Goal: Transaction & Acquisition: Purchase product/service

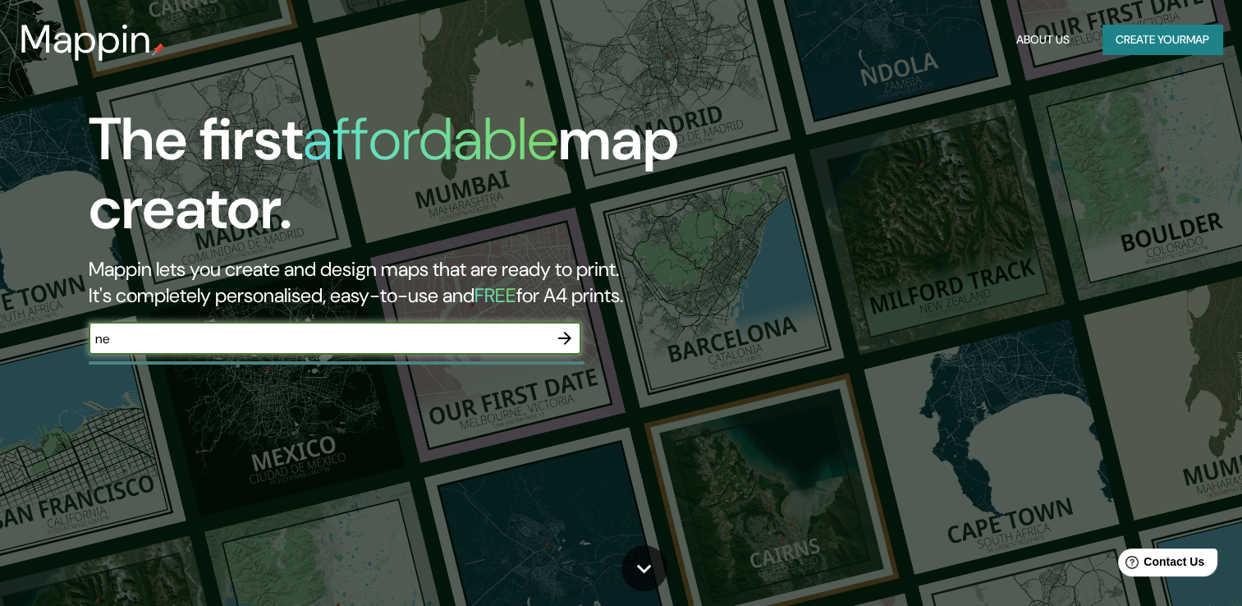
type input "n"
type input "[GEOGRAPHIC_DATA]"
click at [565, 332] on icon "button" at bounding box center [564, 338] width 13 height 13
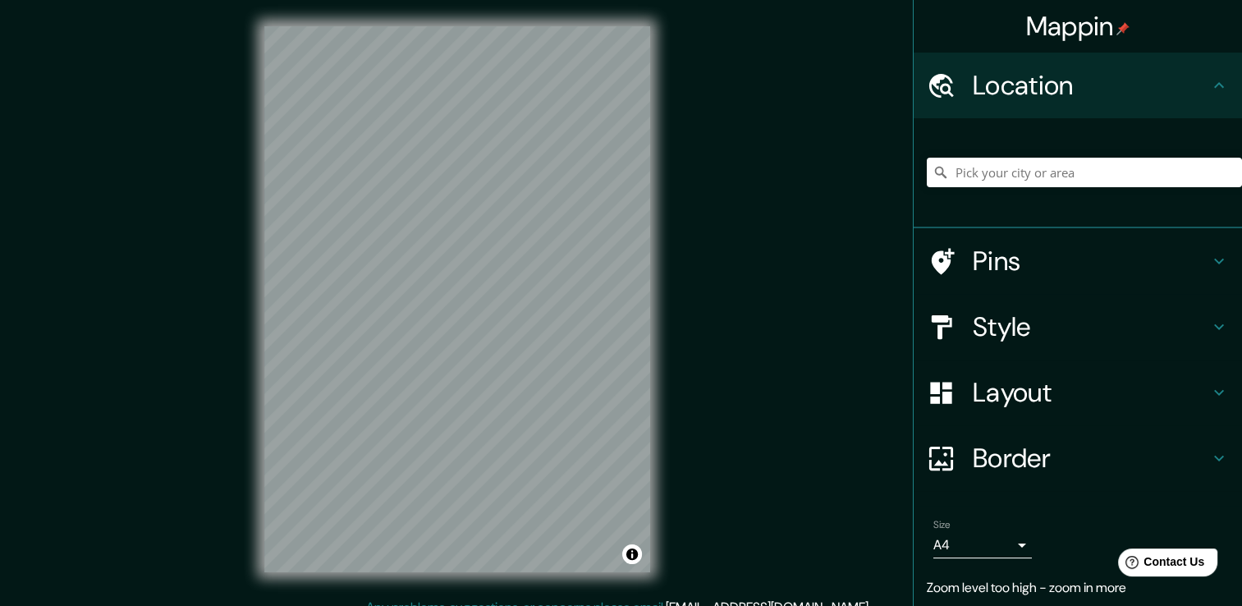
click at [721, 343] on div "Mappin Location Pins Style Layout Border Choose a border. Hint : you can make l…" at bounding box center [621, 312] width 1242 height 624
drag, startPoint x: 238, startPoint y: 252, endPoint x: 703, endPoint y: 299, distance: 466.9
click at [703, 300] on div "Mappin Location Pins Style Layout Border Choose a border. Hint : you can make l…" at bounding box center [621, 312] width 1242 height 624
click at [818, 330] on div "Mappin Location Pins Style Layout Border Choose a border. Hint : you can make l…" at bounding box center [621, 312] width 1242 height 624
click at [822, 300] on div "Mappin Location Pins Style Layout Border Choose a border. Hint : you can make l…" at bounding box center [621, 312] width 1242 height 624
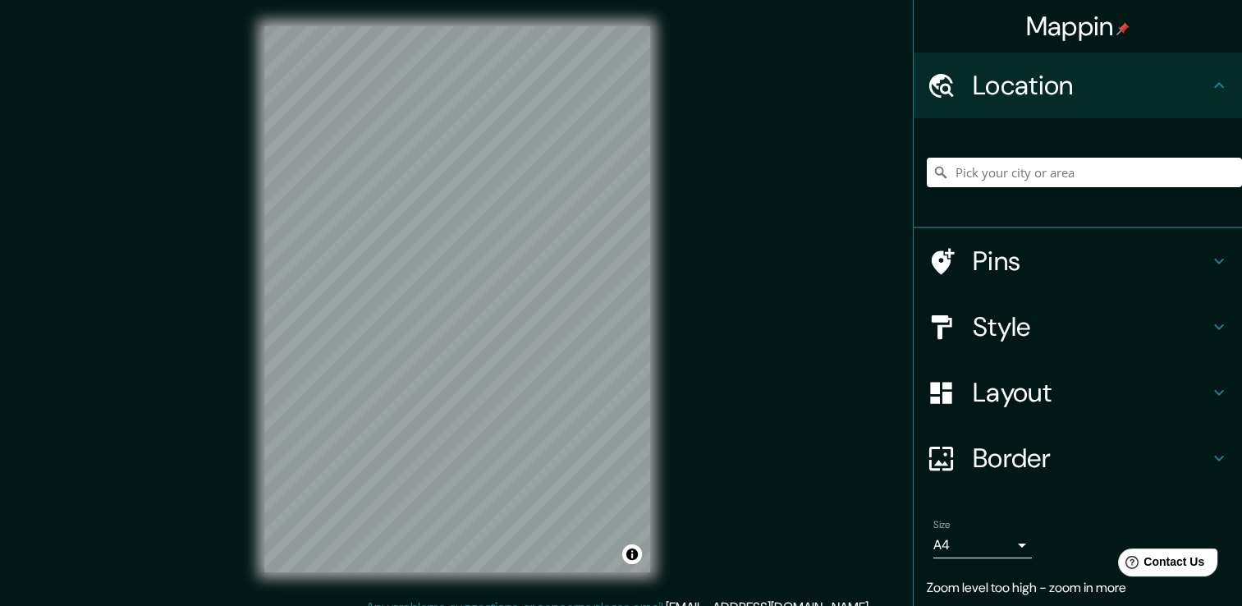
click at [725, 353] on div "Mappin Location Pins Style Layout Border Choose a border. Hint : you can make l…" at bounding box center [621, 312] width 1242 height 624
click at [1060, 183] on input "Pick your city or area" at bounding box center [1084, 173] width 315 height 30
click at [1143, 250] on h4 "Pins" at bounding box center [1091, 261] width 236 height 33
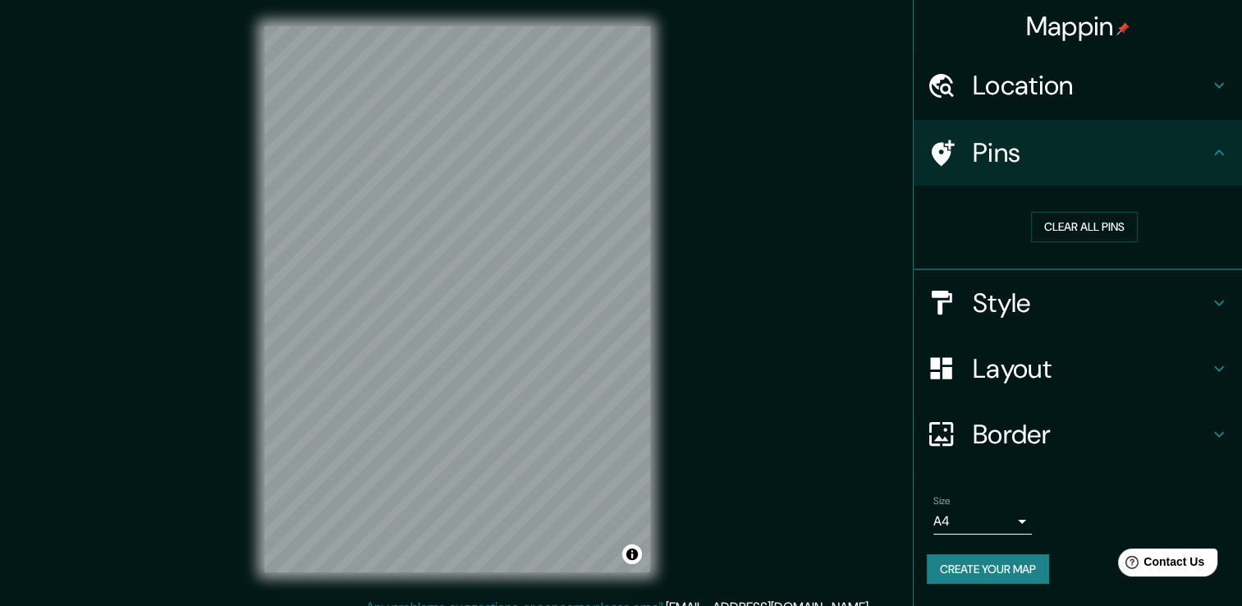
click at [1082, 295] on h4 "Style" at bounding box center [1091, 302] width 236 height 33
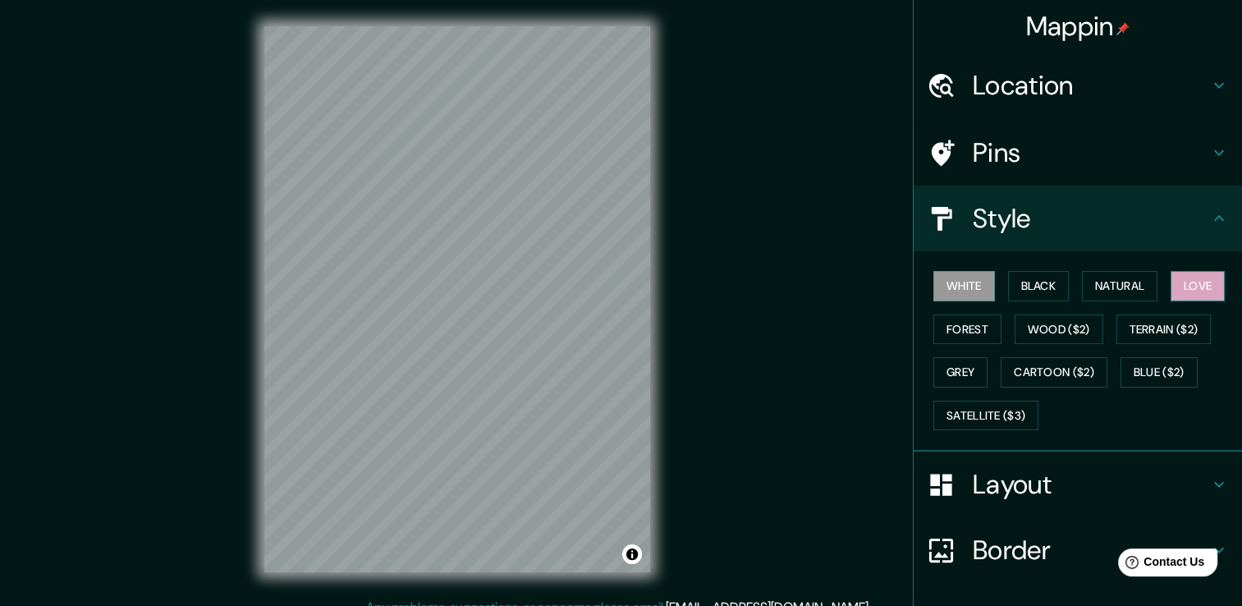
click at [1204, 282] on button "Love" at bounding box center [1197, 286] width 54 height 30
click at [1203, 282] on button "Love" at bounding box center [1197, 286] width 54 height 30
click at [1008, 294] on button "Black" at bounding box center [1039, 286] width 62 height 30
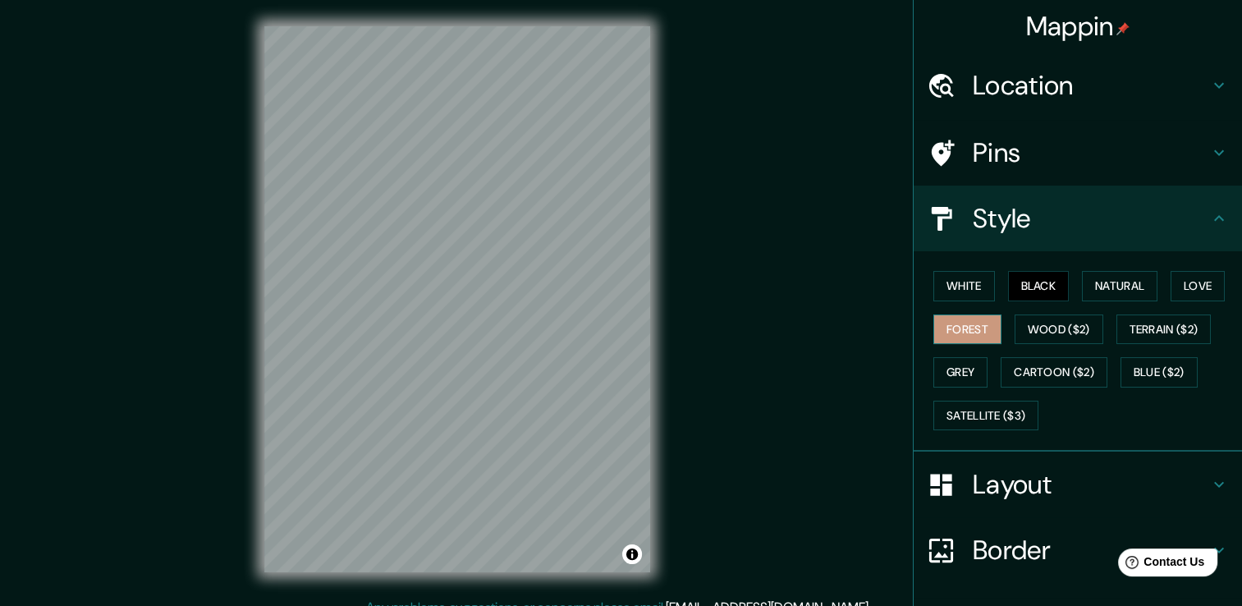
click at [971, 322] on button "Forest" at bounding box center [967, 329] width 68 height 30
click at [964, 287] on button "White" at bounding box center [964, 286] width 62 height 30
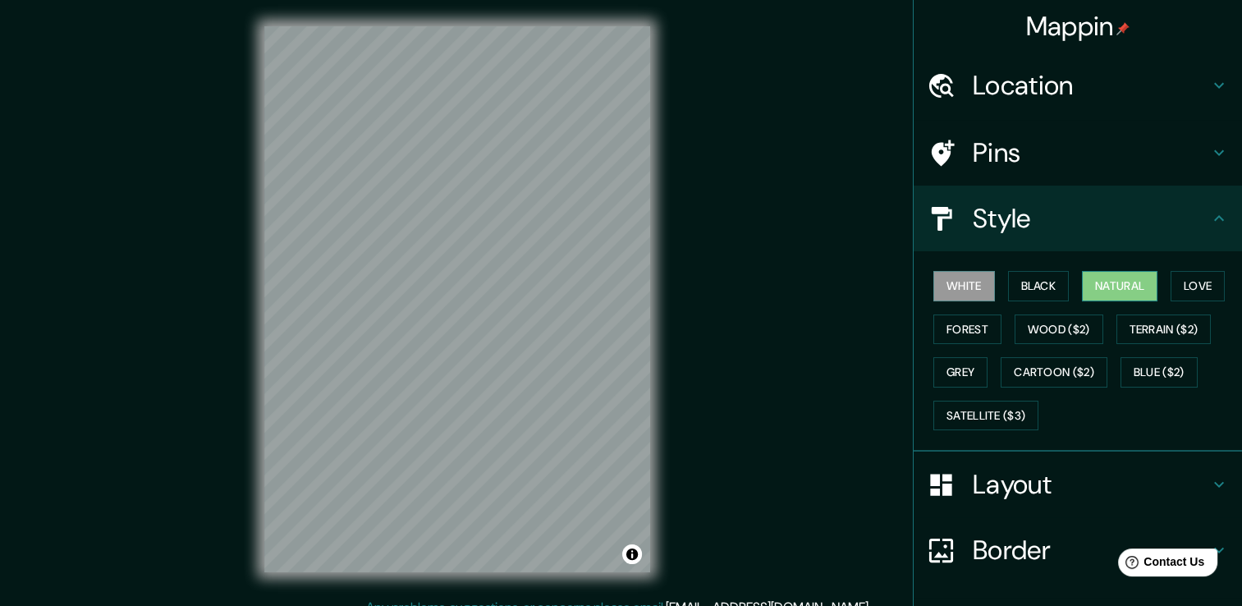
click at [1114, 291] on button "Natural" at bounding box center [1120, 286] width 76 height 30
click at [934, 278] on button "White" at bounding box center [964, 286] width 62 height 30
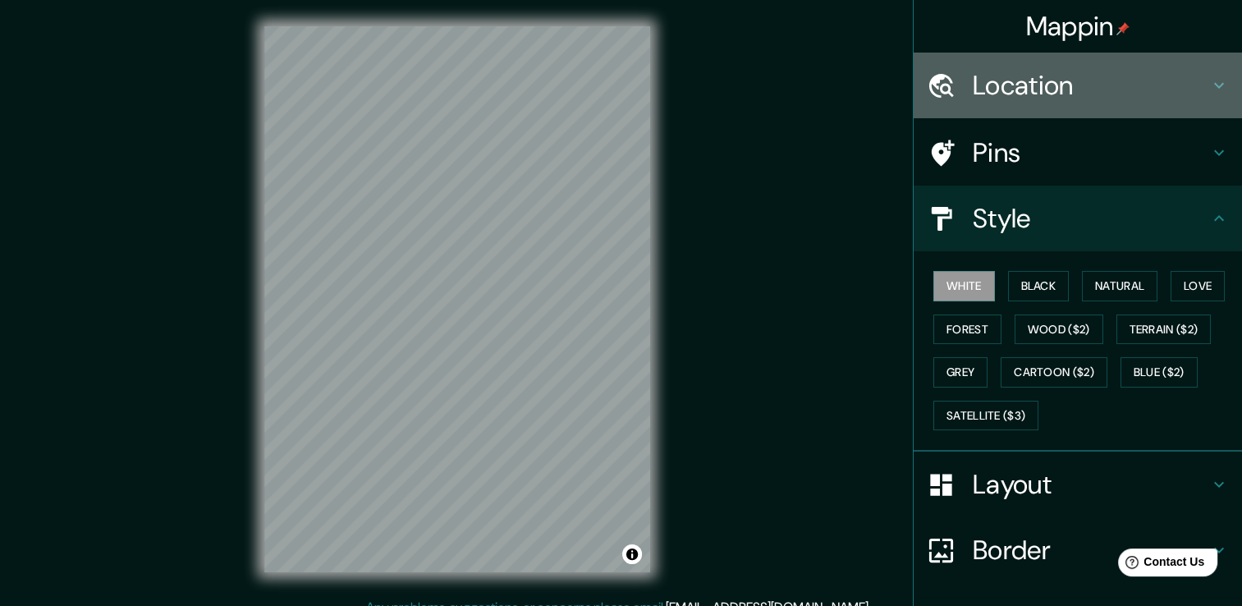
click at [950, 96] on div at bounding box center [950, 85] width 46 height 29
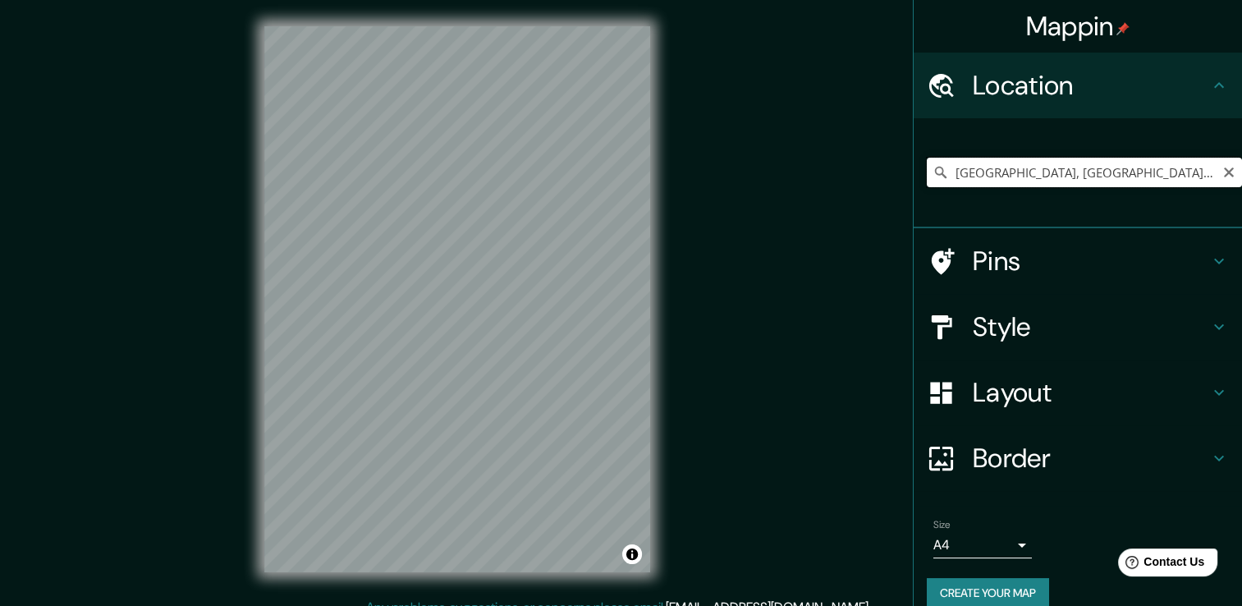
click at [1123, 170] on input "[GEOGRAPHIC_DATA], [GEOGRAPHIC_DATA], [GEOGRAPHIC_DATA]" at bounding box center [1084, 173] width 315 height 30
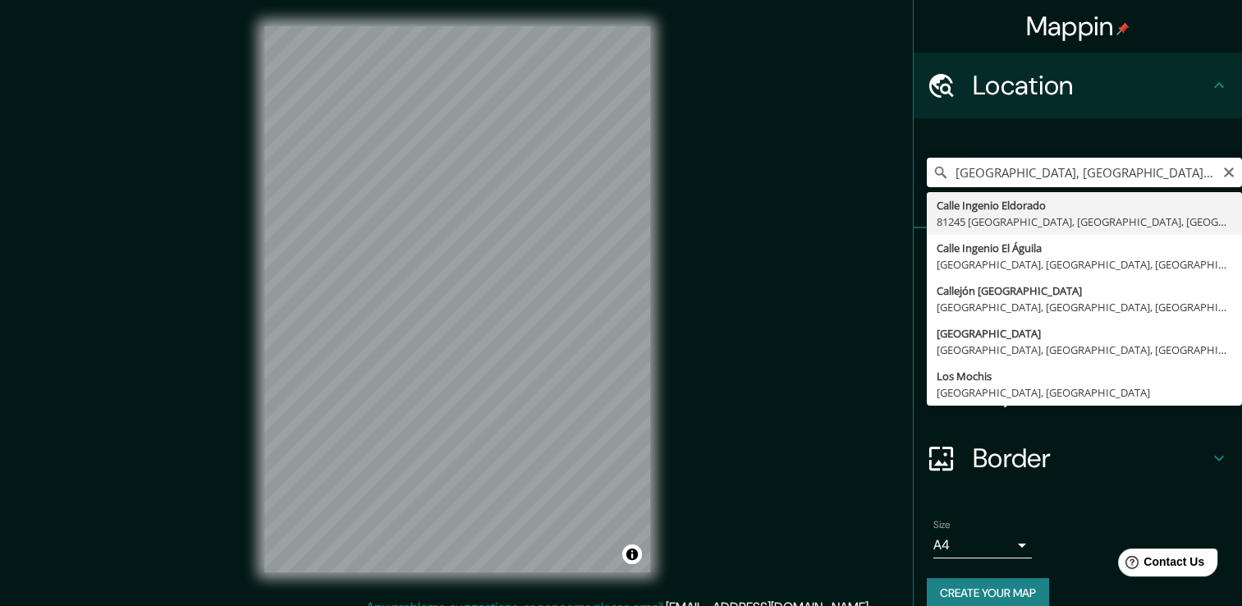
drag, startPoint x: 1165, startPoint y: 185, endPoint x: 1107, endPoint y: 199, distance: 59.7
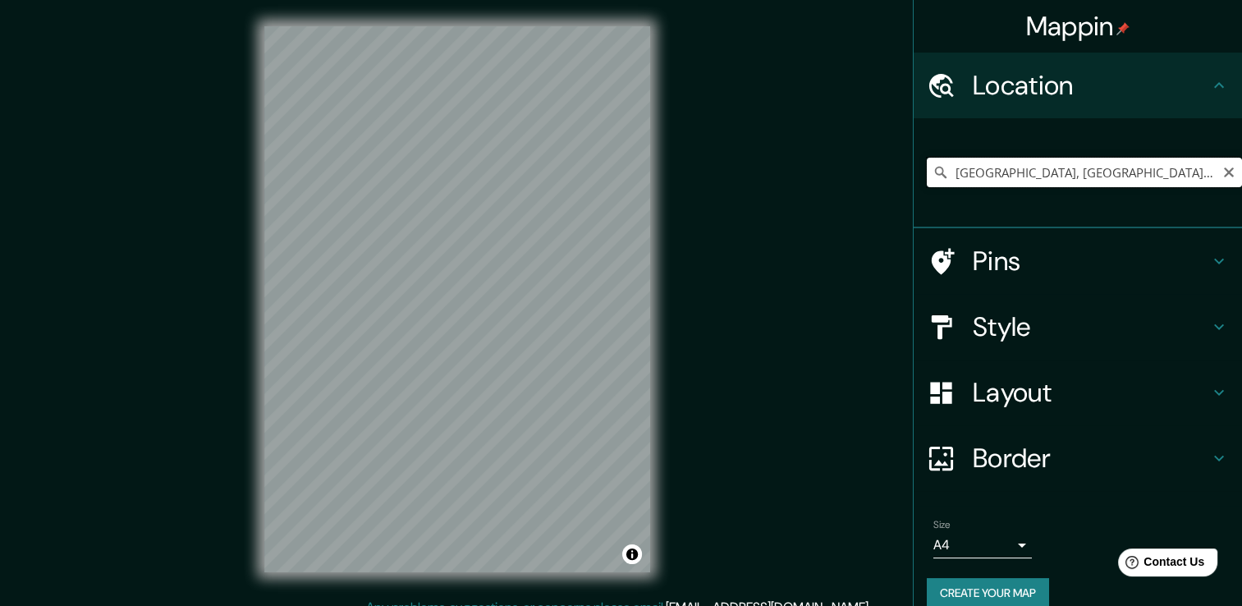
click at [1105, 181] on input "[GEOGRAPHIC_DATA], [GEOGRAPHIC_DATA], [GEOGRAPHIC_DATA]" at bounding box center [1084, 173] width 315 height 30
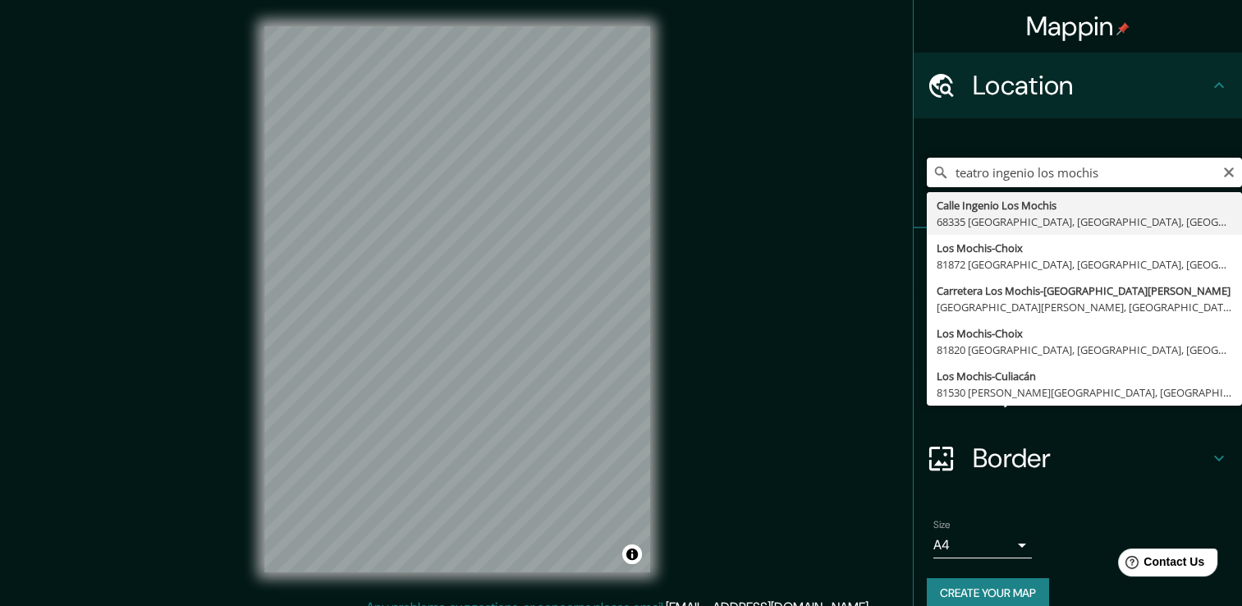
drag, startPoint x: 1083, startPoint y: 184, endPoint x: 932, endPoint y: 185, distance: 151.0
click at [932, 185] on input "teatro ingenio los mochis" at bounding box center [1084, 173] width 315 height 30
type input "Boulevard [PERSON_NAME], 81289 [GEOGRAPHIC_DATA], [GEOGRAPHIC_DATA], [GEOGRAPHI…"
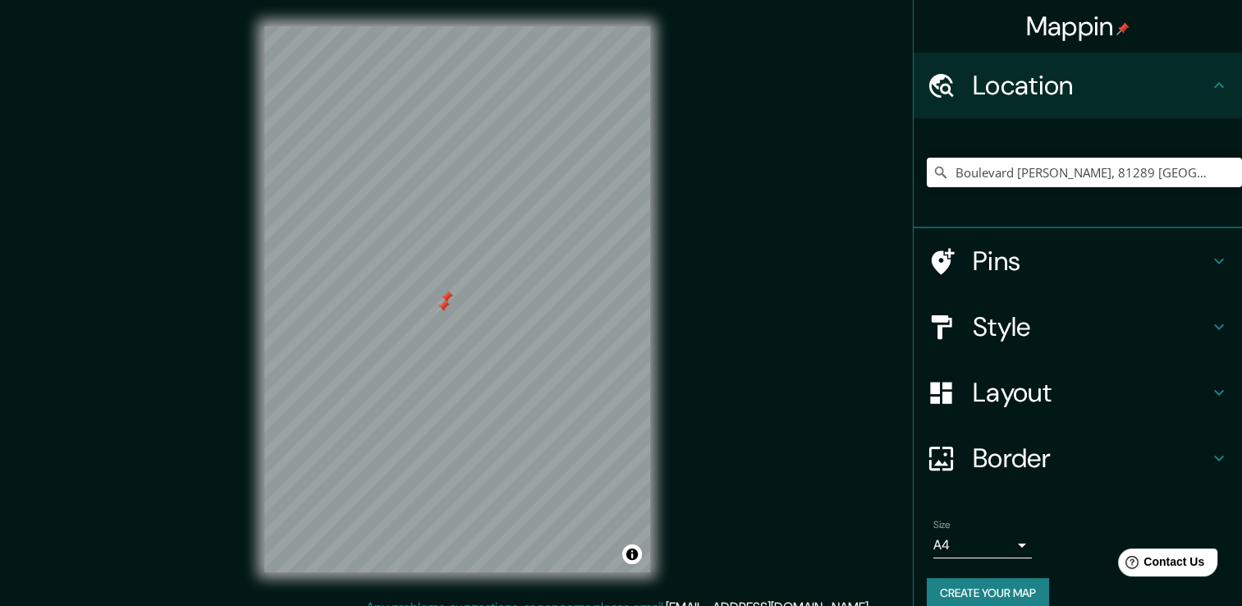
click at [443, 304] on div at bounding box center [443, 306] width 13 height 13
click at [450, 298] on div at bounding box center [446, 297] width 13 height 13
click at [1187, 162] on input "Boulevard [PERSON_NAME], 81289 [GEOGRAPHIC_DATA], [GEOGRAPHIC_DATA], [GEOGRAPHI…" at bounding box center [1084, 173] width 315 height 30
click at [1188, 165] on input "Boulevard [PERSON_NAME], 81289 [GEOGRAPHIC_DATA], [GEOGRAPHIC_DATA], [GEOGRAPHI…" at bounding box center [1084, 173] width 315 height 30
click at [1186, 165] on input "Boulevard [PERSON_NAME], 81289 [GEOGRAPHIC_DATA], [GEOGRAPHIC_DATA], [GEOGRAPHI…" at bounding box center [1084, 173] width 315 height 30
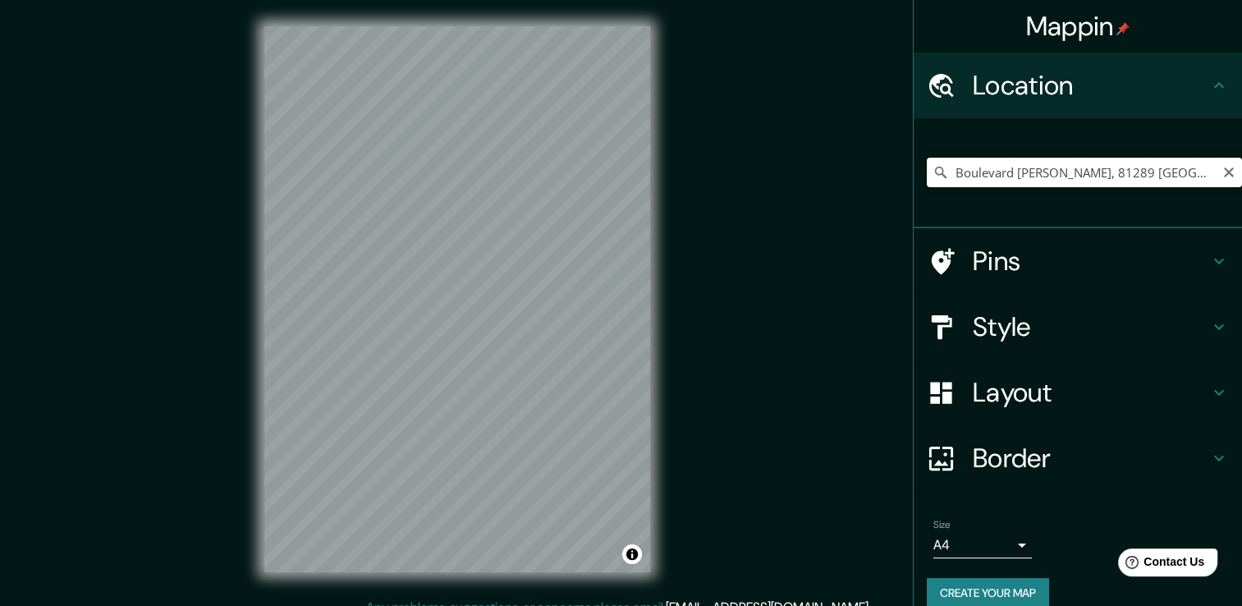
click at [1111, 166] on input "Boulevard [PERSON_NAME], 81289 [GEOGRAPHIC_DATA], [GEOGRAPHIC_DATA], [GEOGRAPHI…" at bounding box center [1084, 173] width 315 height 30
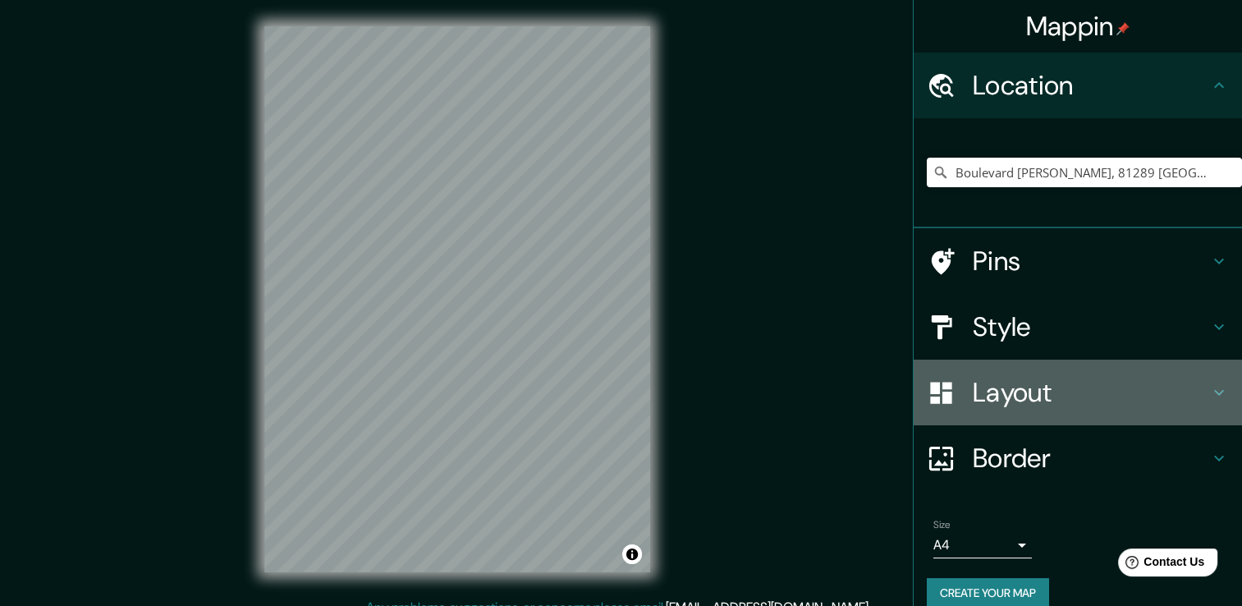
click at [1105, 379] on h4 "Layout" at bounding box center [1091, 392] width 236 height 33
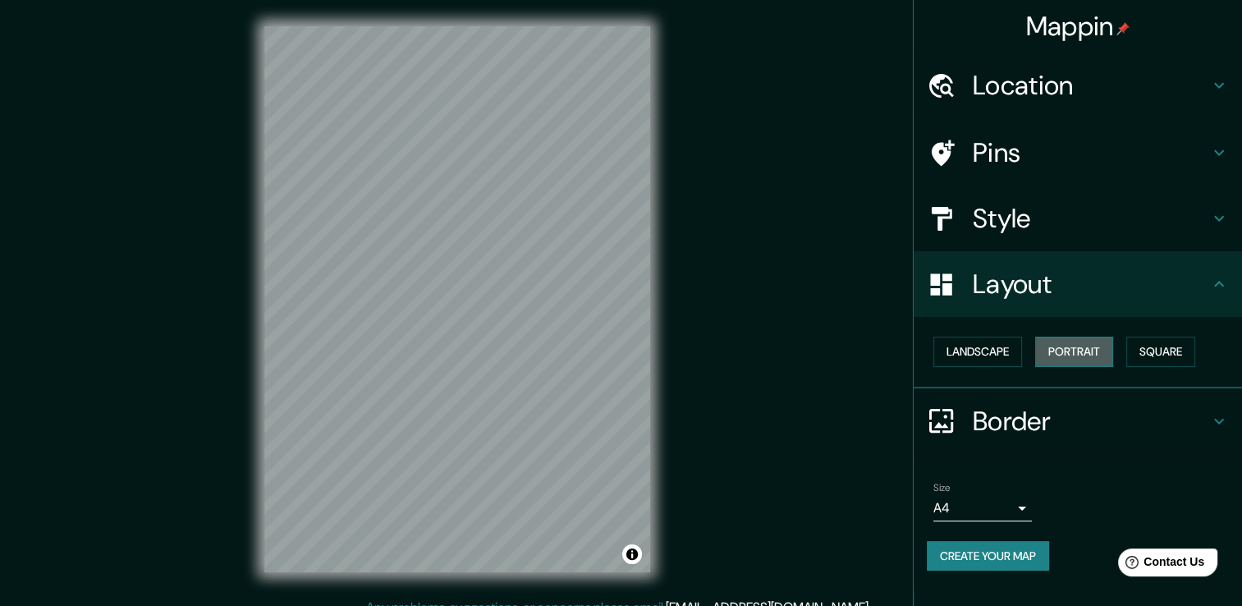
click at [1090, 347] on button "Portrait" at bounding box center [1074, 351] width 78 height 30
click at [997, 352] on button "Landscape" at bounding box center [977, 351] width 89 height 30
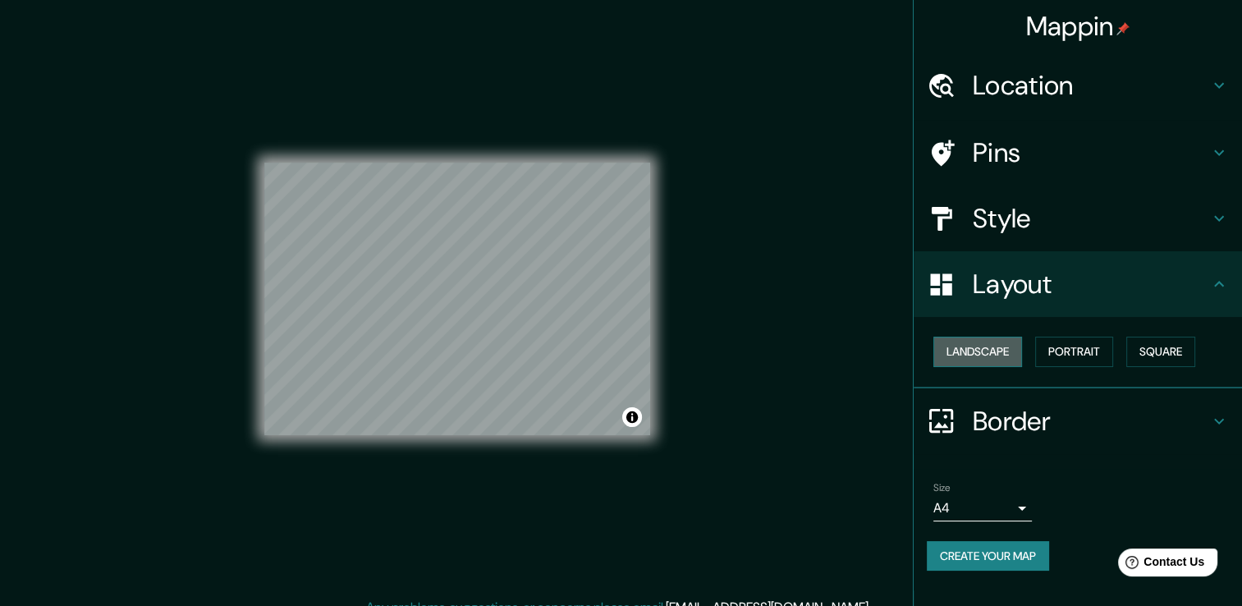
click at [997, 352] on button "Landscape" at bounding box center [977, 351] width 89 height 30
click at [1006, 356] on button "Landscape" at bounding box center [977, 351] width 89 height 30
click at [1095, 361] on button "Portrait" at bounding box center [1074, 351] width 78 height 30
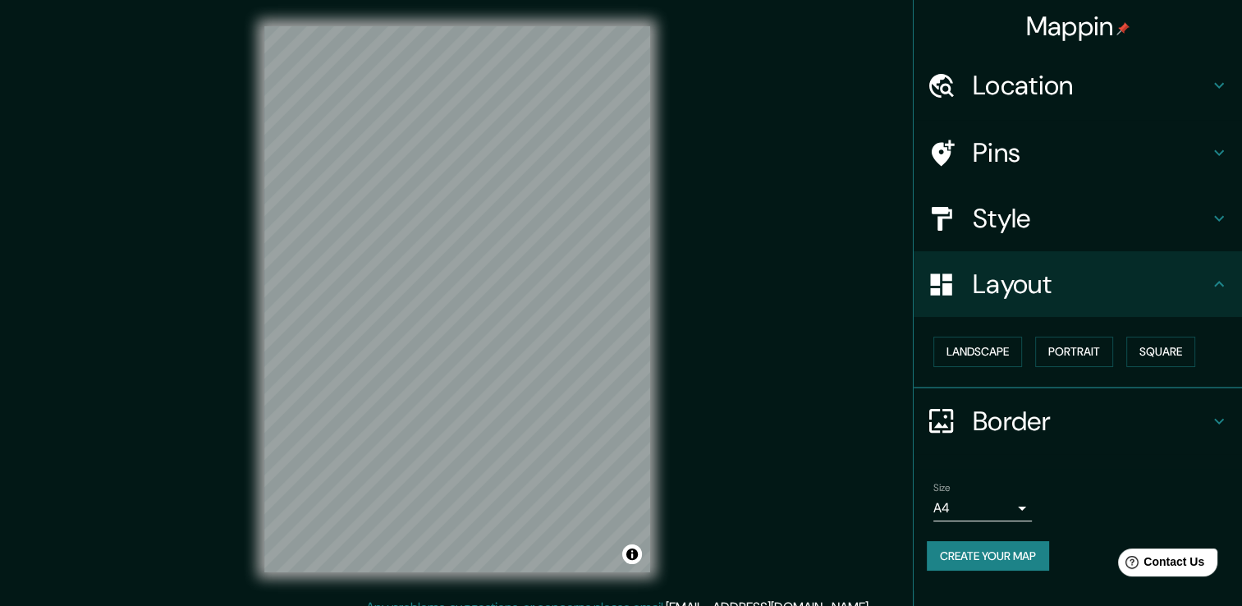
click at [1133, 371] on div "Landscape [GEOGRAPHIC_DATA]" at bounding box center [1084, 351] width 315 height 43
click at [1151, 360] on button "Square" at bounding box center [1160, 351] width 69 height 30
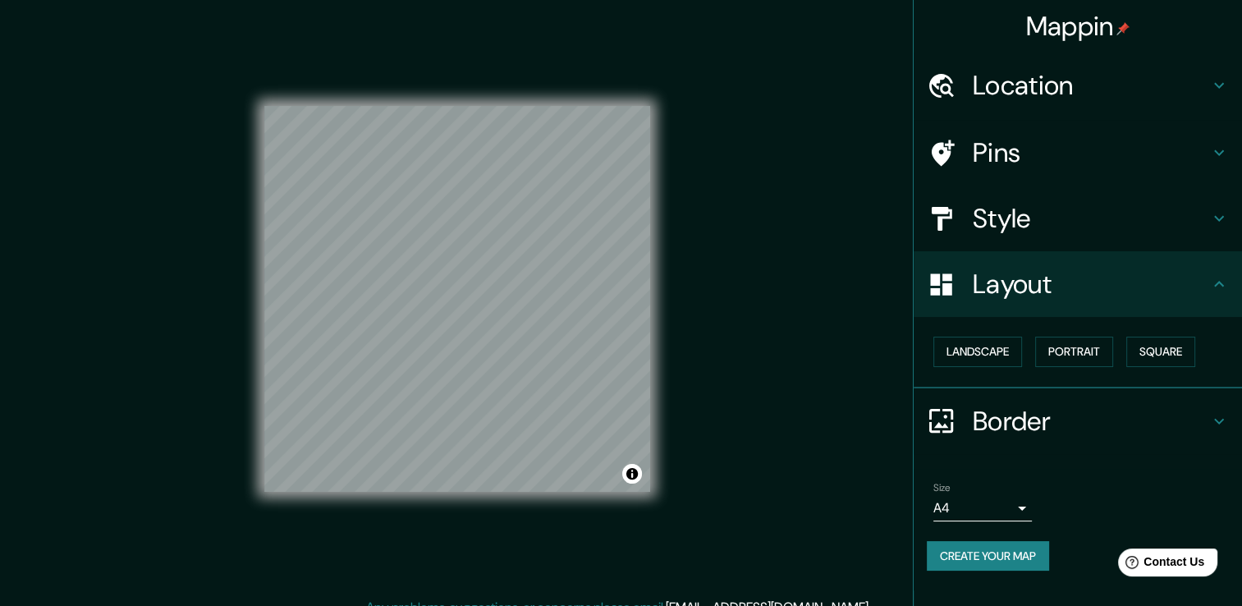
click at [1088, 333] on div "Landscape [GEOGRAPHIC_DATA]" at bounding box center [1084, 351] width 315 height 43
click at [1095, 340] on button "Portrait" at bounding box center [1074, 351] width 78 height 30
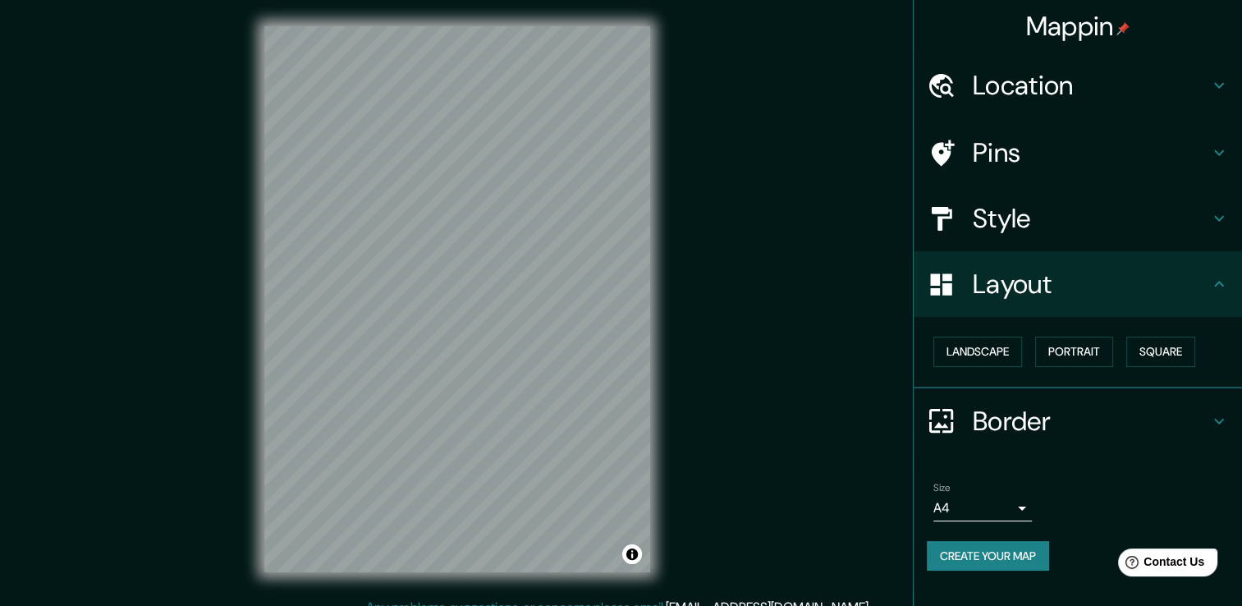
click at [1128, 350] on div "Landscape [GEOGRAPHIC_DATA]" at bounding box center [1084, 351] width 315 height 43
click at [1136, 351] on button "Square" at bounding box center [1160, 351] width 69 height 30
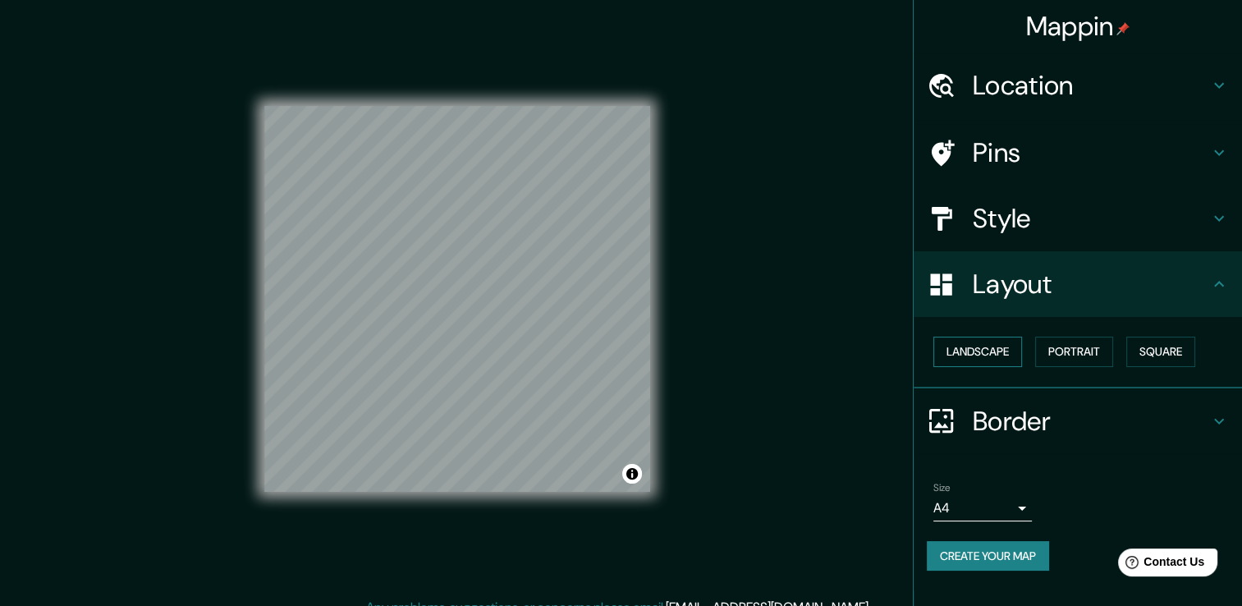
click at [1018, 346] on button "Landscape" at bounding box center [977, 351] width 89 height 30
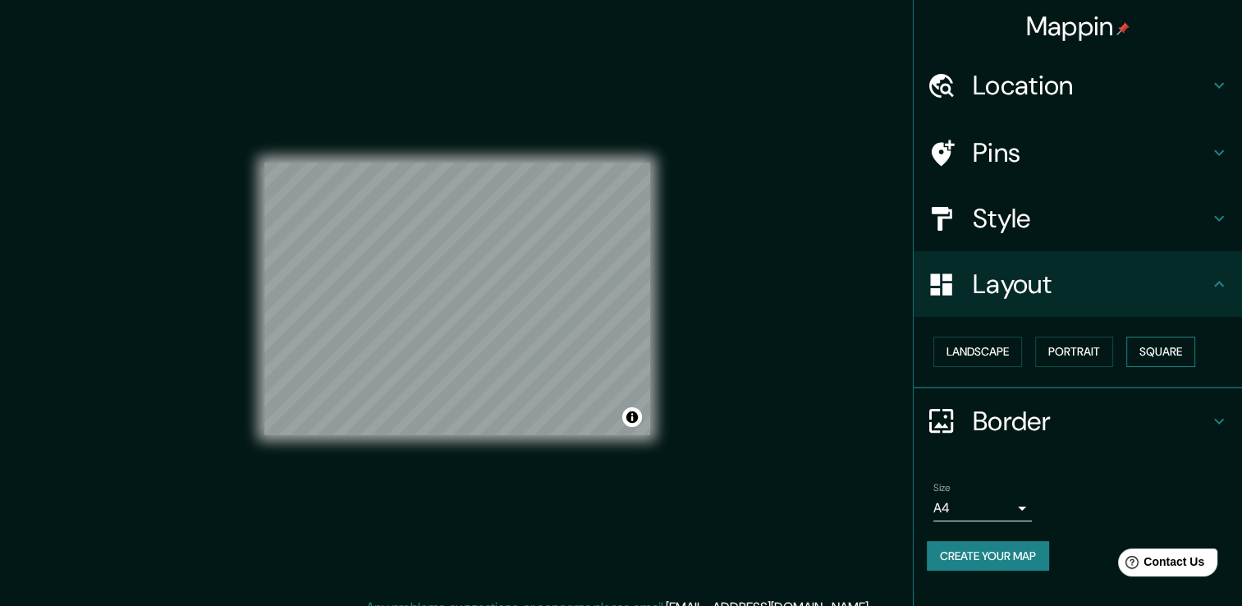
click at [1151, 344] on button "Square" at bounding box center [1160, 351] width 69 height 30
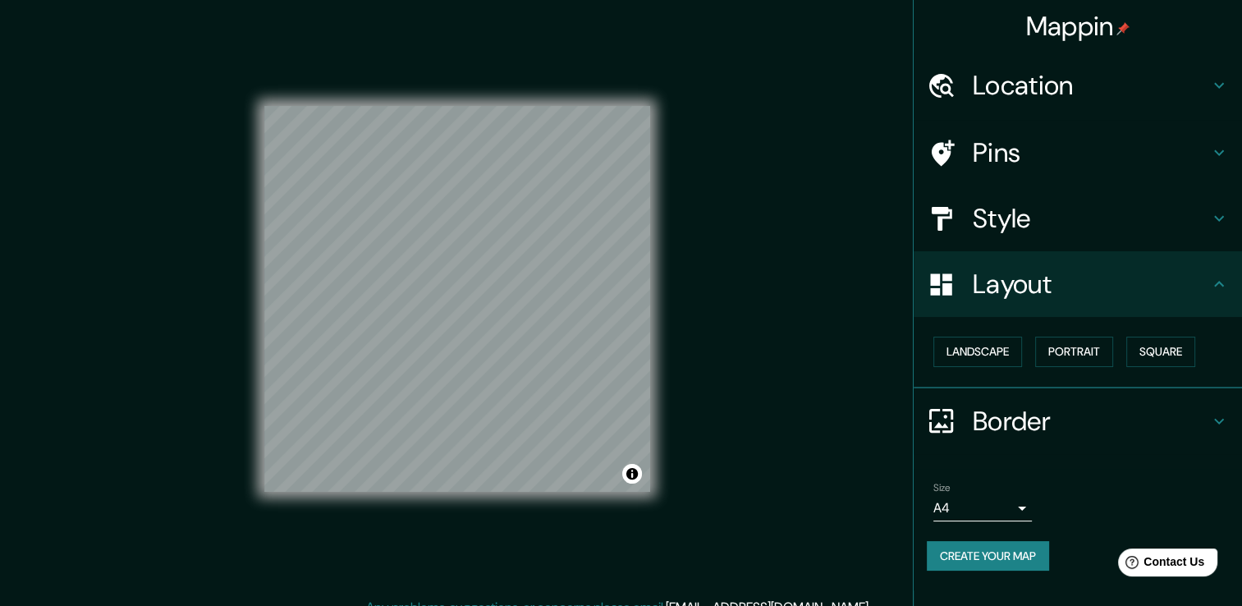
click at [1005, 437] on div "Border" at bounding box center [1077, 421] width 328 height 66
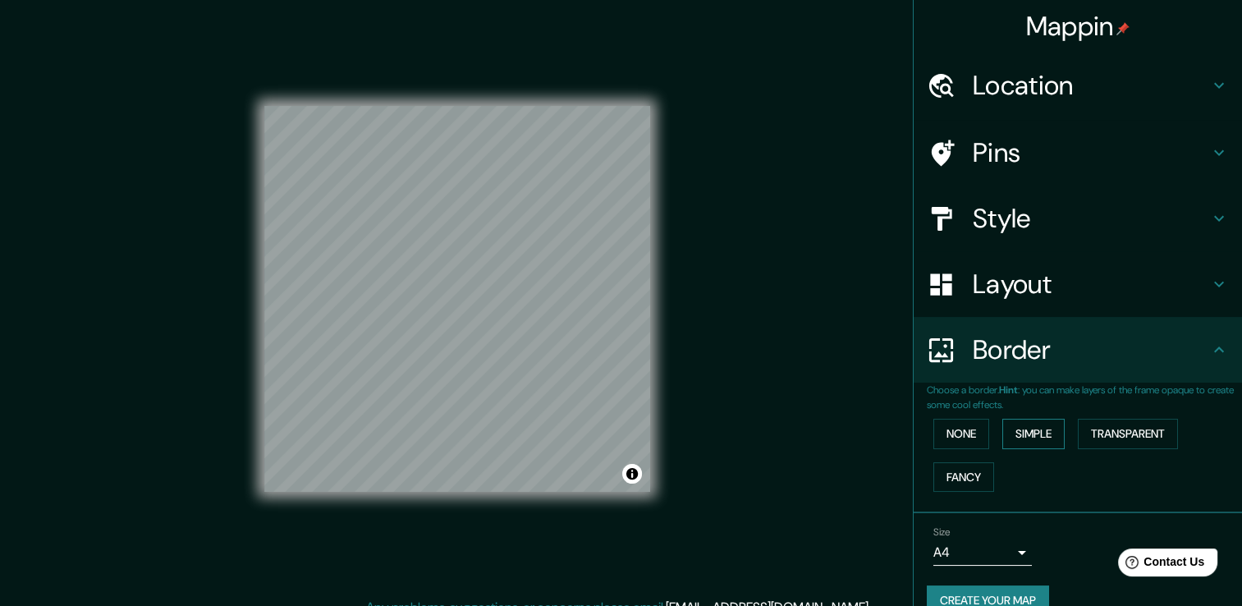
click at [1023, 441] on button "Simple" at bounding box center [1033, 434] width 62 height 30
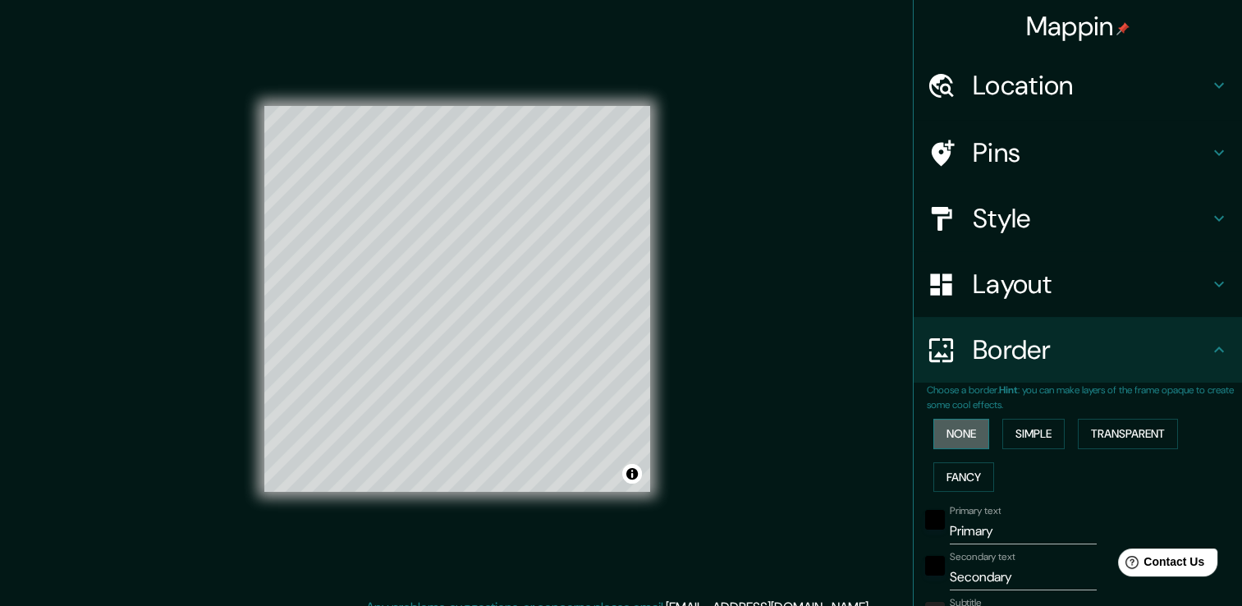
click at [967, 425] on button "None" at bounding box center [961, 434] width 56 height 30
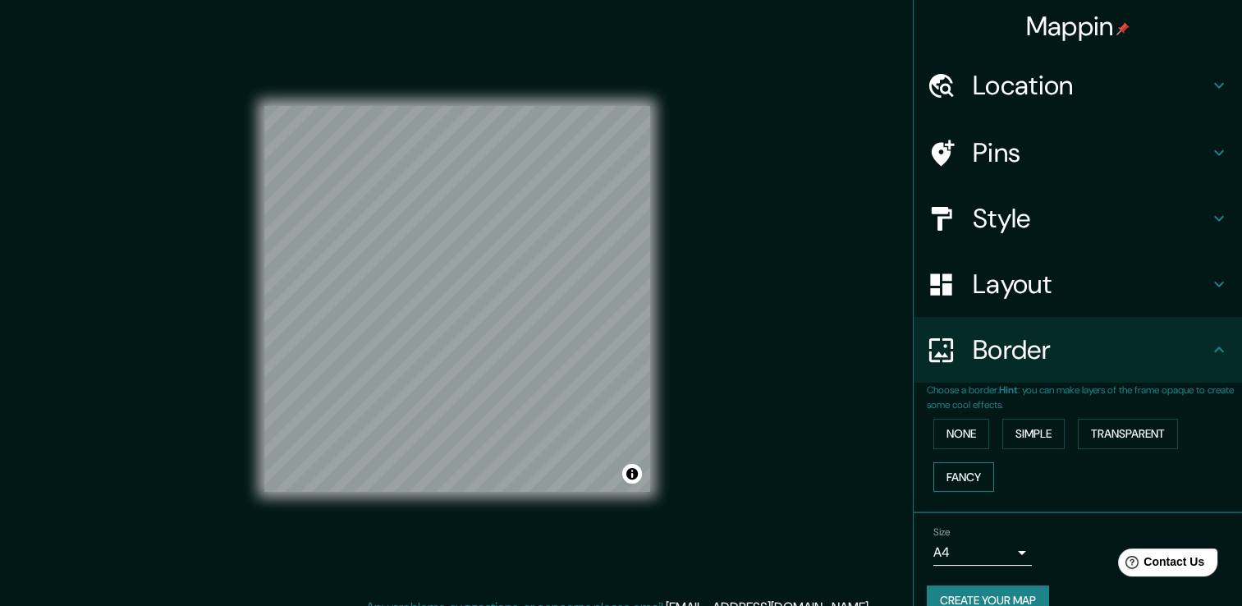
click at [964, 471] on button "Fancy" at bounding box center [963, 477] width 61 height 30
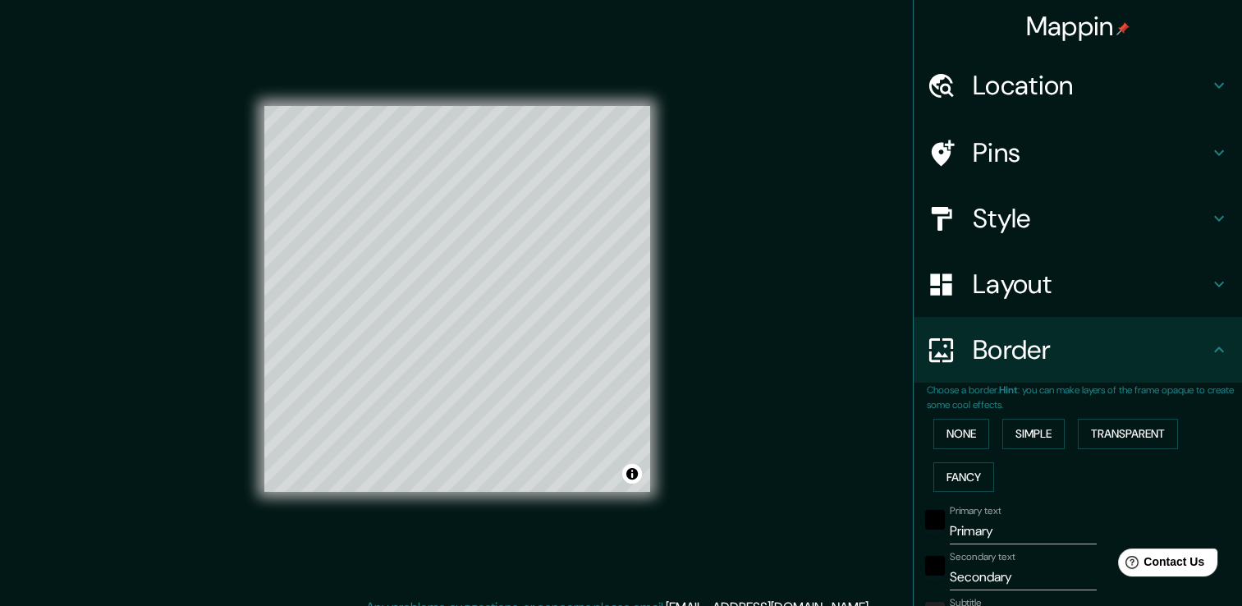
click at [1055, 449] on div "None Simple Transparent Fancy" at bounding box center [1084, 455] width 315 height 86
click at [1080, 430] on button "Transparent" at bounding box center [1128, 434] width 100 height 30
click at [980, 441] on div "None Simple Transparent Fancy" at bounding box center [1084, 455] width 315 height 86
click at [954, 430] on button "None" at bounding box center [961, 434] width 56 height 30
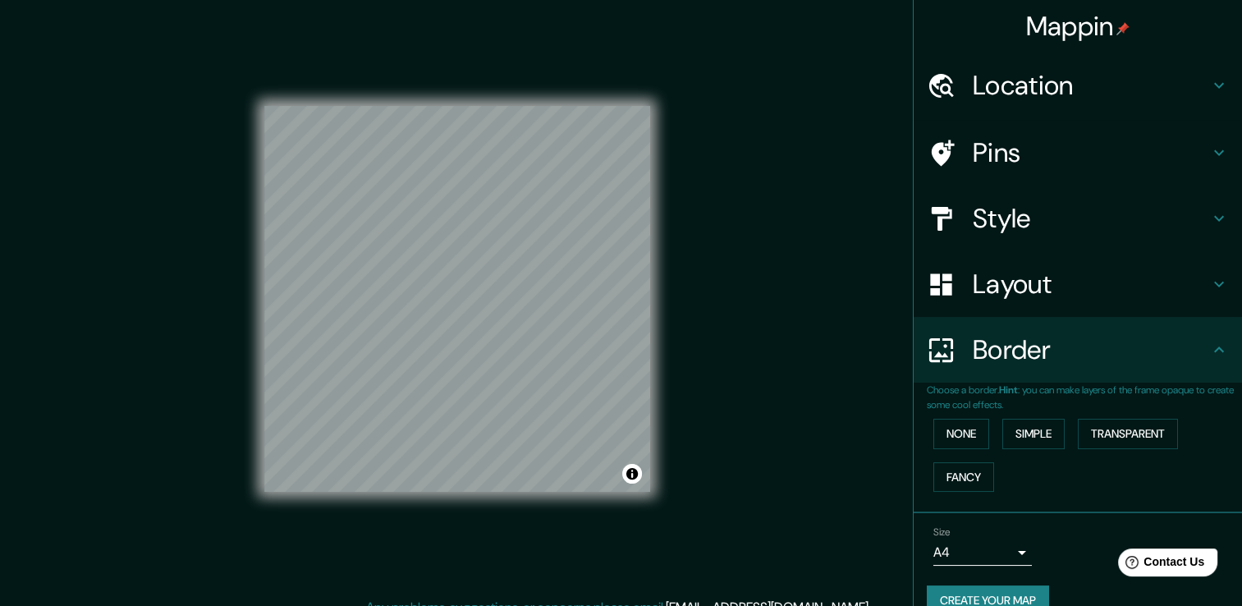
scroll to position [27, 0]
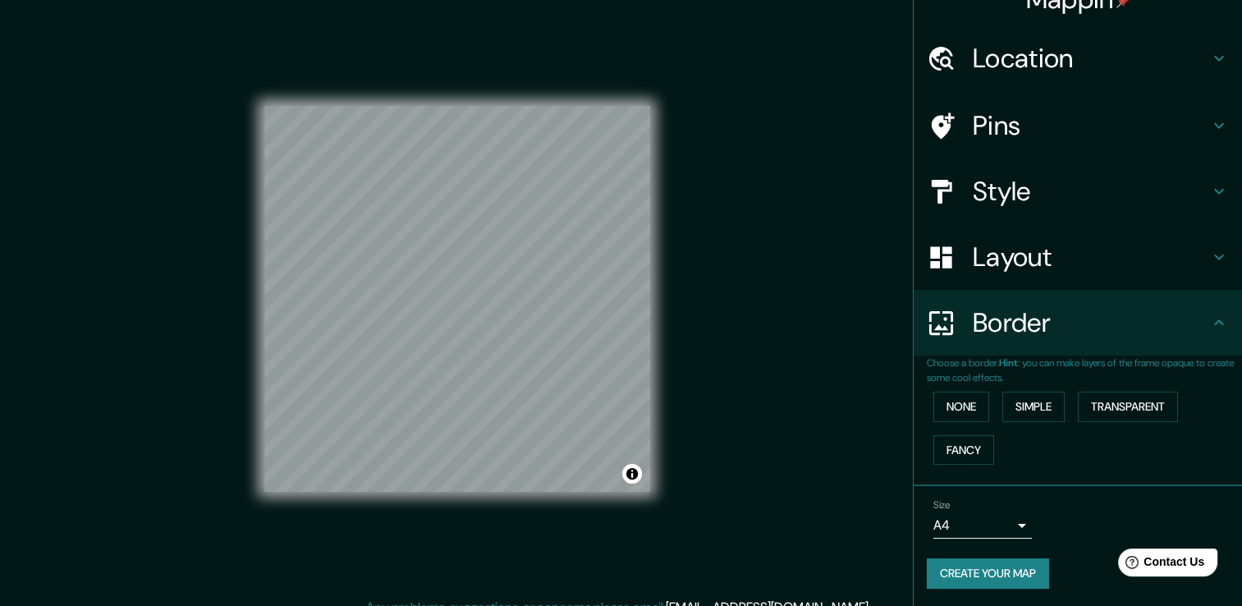
click at [1003, 518] on body "Mappin Location [GEOGRAPHIC_DATA][PERSON_NAME], [GEOGRAPHIC_DATA], [GEOGRAPHIC_…" at bounding box center [621, 303] width 1242 height 606
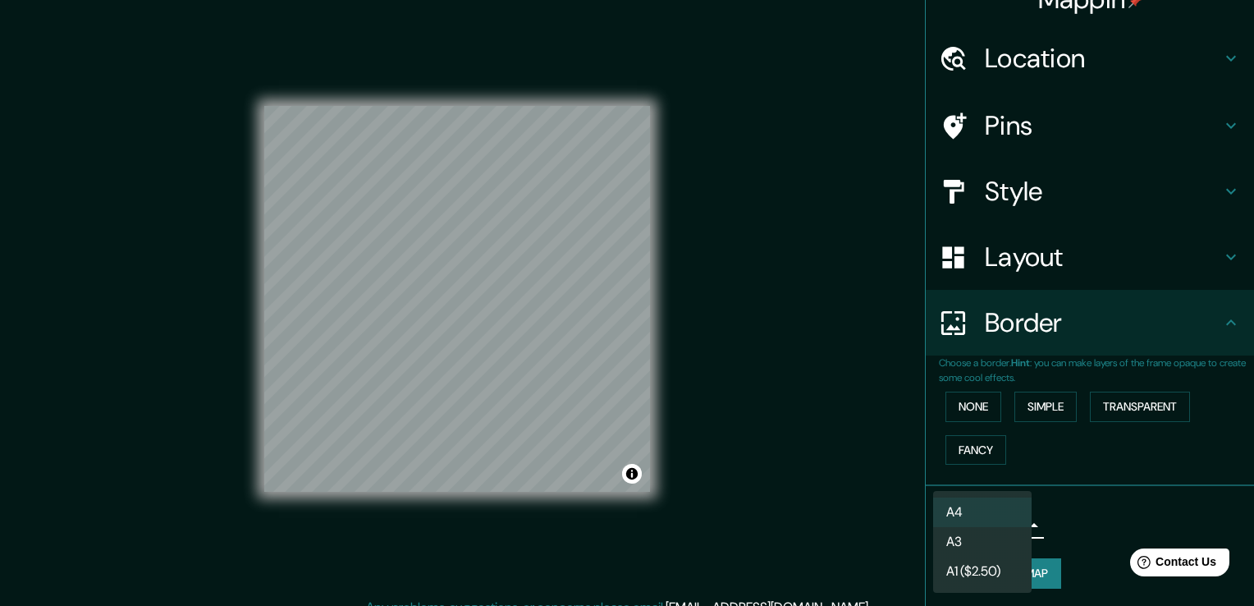
click at [1093, 526] on div at bounding box center [627, 303] width 1254 height 606
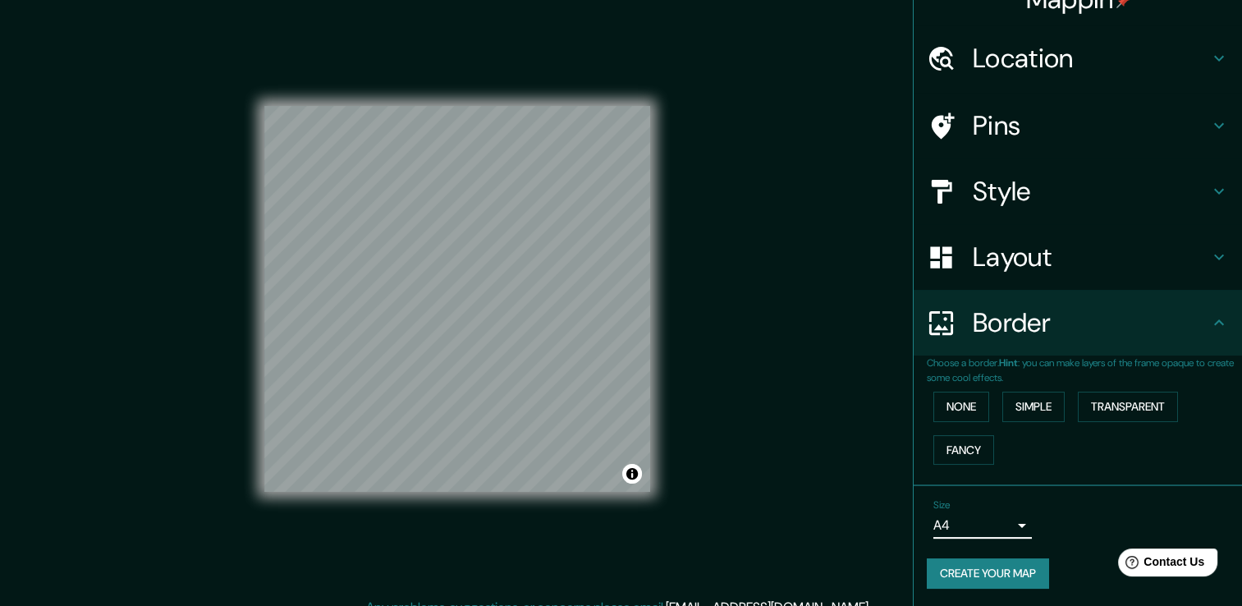
click at [1070, 143] on div "Pins" at bounding box center [1077, 126] width 328 height 66
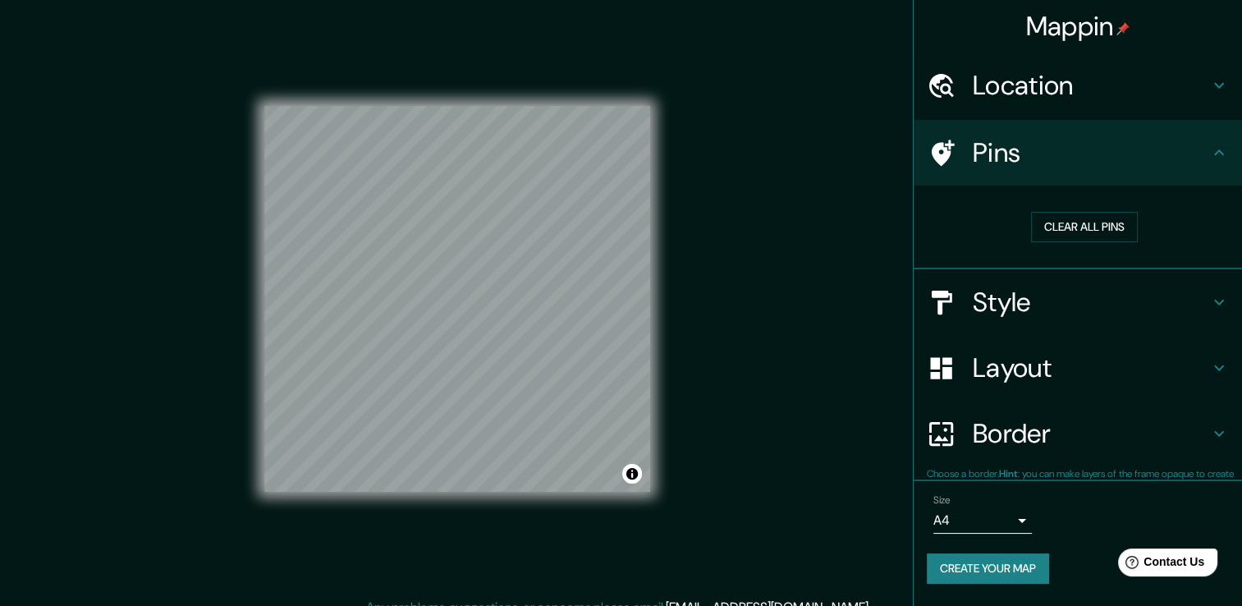
scroll to position [0, 0]
